Goal: Task Accomplishment & Management: Manage account settings

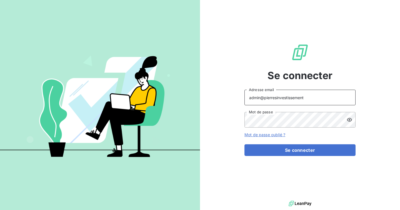
drag, startPoint x: 304, startPoint y: 95, endPoint x: 274, endPoint y: 96, distance: 30.3
click at [273, 96] on input "admin@pierresinvestissement" at bounding box center [300, 98] width 111 height 16
click at [309, 97] on input "admin@pierresinvestissement" at bounding box center [300, 98] width 111 height 16
drag, startPoint x: 309, startPoint y: 97, endPoint x: 273, endPoint y: 97, distance: 36.1
click at [273, 97] on input "admin@pierresinvestissement" at bounding box center [300, 98] width 111 height 16
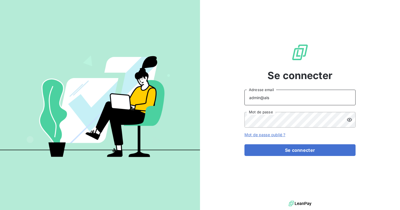
type input "admin@alsfrance"
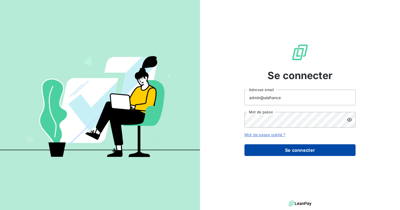
click at [282, 150] on button "Se connecter" at bounding box center [300, 150] width 111 height 12
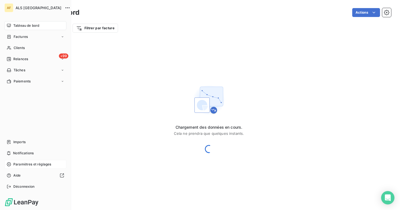
click at [22, 165] on span "Paramètres et réglages" at bounding box center [32, 163] width 38 height 5
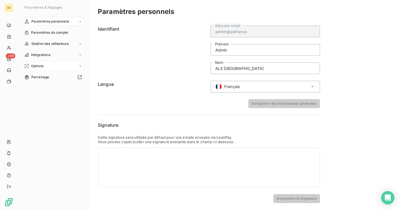
click at [45, 64] on div "Options" at bounding box center [53, 65] width 62 height 9
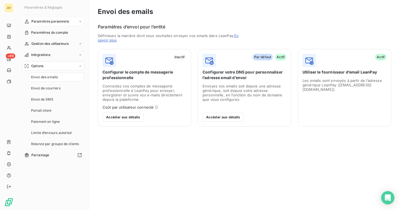
click at [59, 19] on div "Paramètres personnels" at bounding box center [53, 21] width 62 height 9
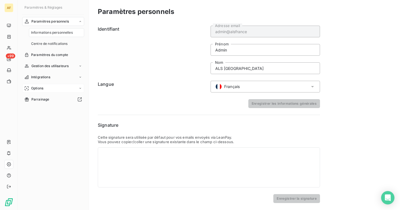
click at [42, 88] on span "Options" at bounding box center [37, 88] width 12 height 5
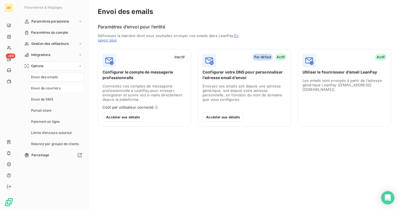
click at [54, 92] on div "Envoi de courriers" at bounding box center [56, 88] width 55 height 9
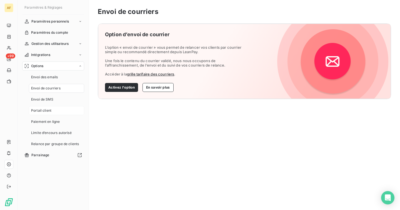
click at [50, 111] on span "Portail client" at bounding box center [41, 110] width 20 height 5
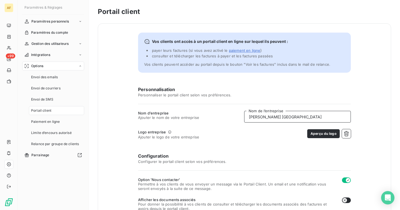
drag, startPoint x: 265, startPoint y: 117, endPoint x: 233, endPoint y: 117, distance: 32.0
click at [233, 117] on div "Nom d’entreprise Ajouter le nom de votre entreprise [PERSON_NAME] France Nom de…" at bounding box center [244, 117] width 213 height 12
type input "ALS [GEOGRAPHIC_DATA]"
click at [317, 136] on button "Aperçu du logo" at bounding box center [323, 133] width 33 height 9
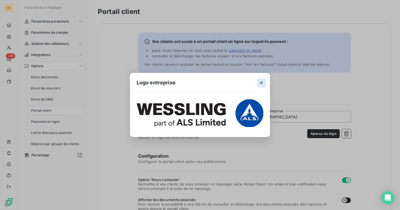
click at [261, 84] on icon "button" at bounding box center [262, 83] width 6 height 6
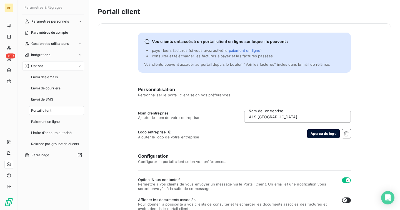
click at [324, 134] on button "Aperçu du logo" at bounding box center [323, 133] width 33 height 9
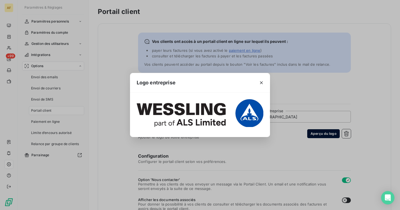
click at [324, 134] on div "Logo entreprise" at bounding box center [200, 105] width 400 height 210
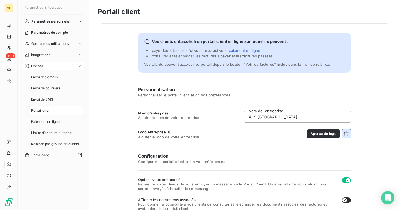
click at [347, 136] on button "button" at bounding box center [346, 133] width 9 height 9
click at [332, 133] on button "Choisir un fichier" at bounding box center [333, 133] width 36 height 9
click at [324, 135] on button "Choisir un fichier" at bounding box center [333, 133] width 36 height 9
click at [324, 133] on button "Aperçu du logo" at bounding box center [323, 133] width 33 height 9
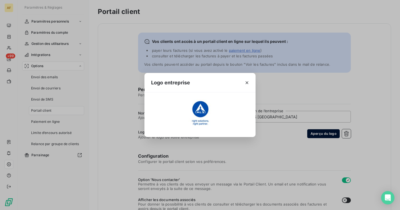
click at [324, 133] on div "Logo entreprise" at bounding box center [200, 105] width 400 height 210
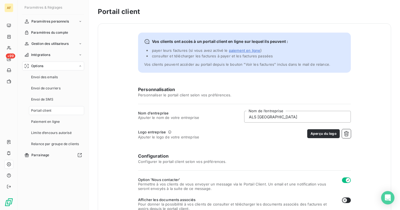
scroll to position [134, 0]
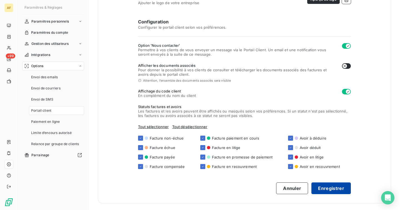
click at [325, 192] on button "Enregistrer" at bounding box center [331, 188] width 39 height 12
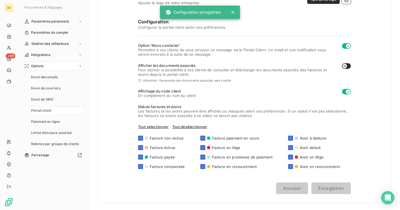
scroll to position [0, 0]
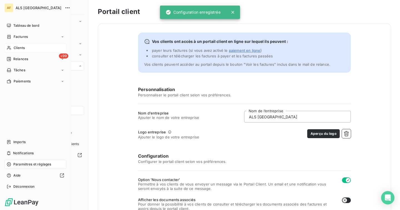
click at [14, 48] on span "Clients" at bounding box center [19, 47] width 11 height 5
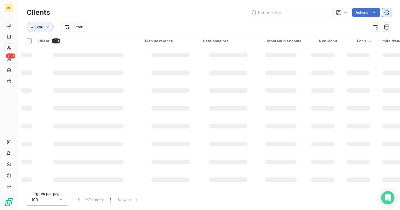
click at [386, 11] on icon "button" at bounding box center [387, 13] width 6 height 6
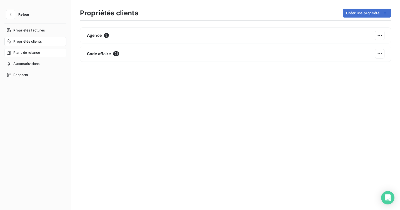
click at [30, 50] on div "Plans de relance" at bounding box center [35, 52] width 62 height 9
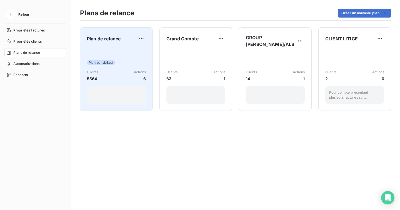
click at [118, 63] on div "Plan par défaut" at bounding box center [116, 62] width 59 height 5
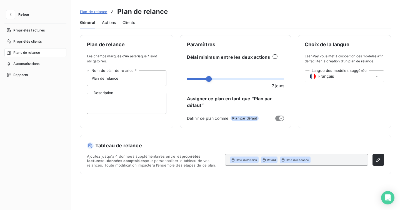
click at [108, 22] on span "Actions" at bounding box center [109, 23] width 14 height 6
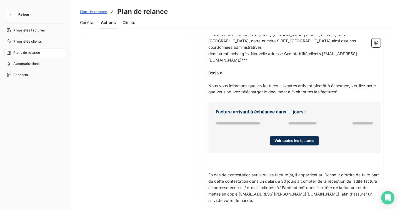
scroll to position [420, 0]
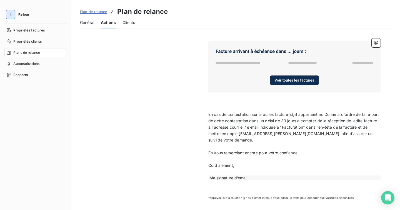
click at [12, 13] on icon "button" at bounding box center [11, 15] width 6 height 6
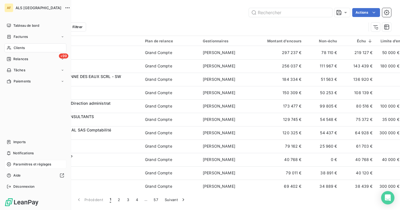
click at [20, 165] on span "Paramètres et réglages" at bounding box center [32, 163] width 38 height 5
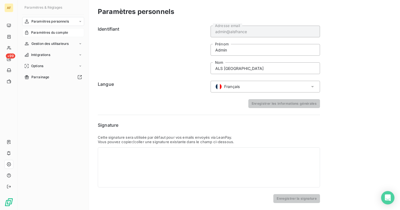
click at [46, 33] on span "Paramètres du compte" at bounding box center [49, 32] width 37 height 5
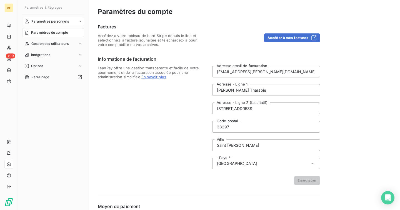
click at [63, 20] on span "Paramètres personnels" at bounding box center [50, 21] width 38 height 5
